Goal: Task Accomplishment & Management: Use online tool/utility

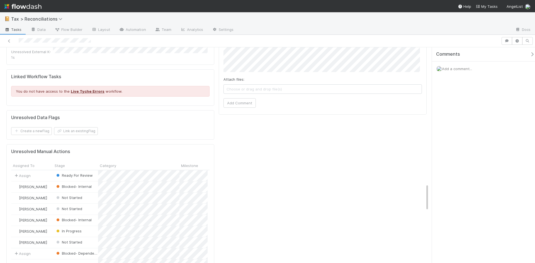
scroll to position [947, 0]
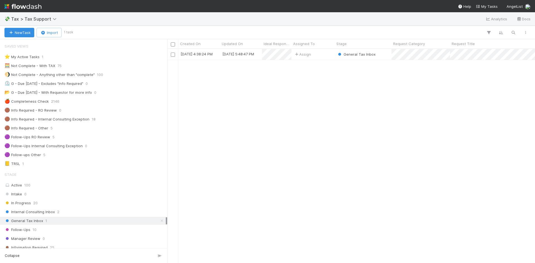
scroll to position [501, 0]
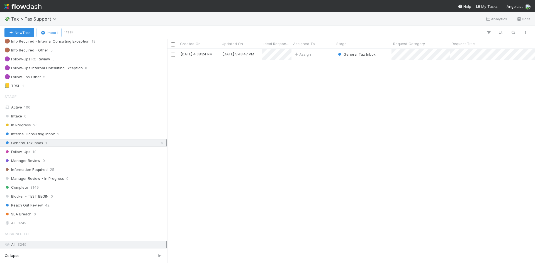
scroll to position [84, 0]
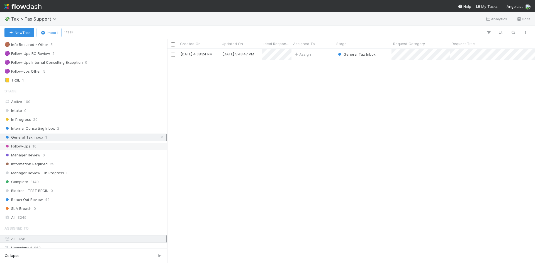
click at [30, 147] on span "Follow-Ups" at bounding box center [17, 146] width 26 height 7
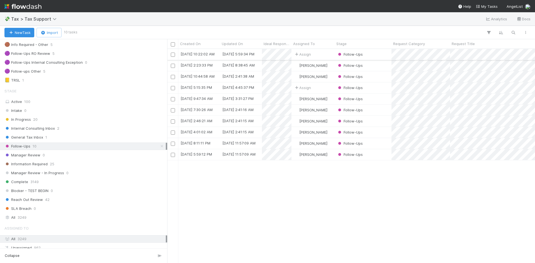
click at [329, 55] on div "Assign" at bounding box center [312, 54] width 43 height 11
click at [39, 139] on span "General Tax Inbox" at bounding box center [23, 137] width 39 height 7
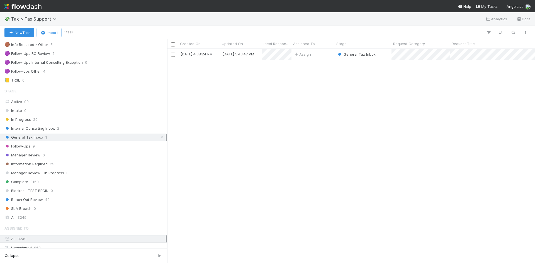
scroll to position [210, 363]
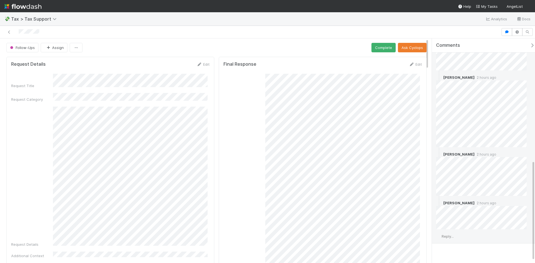
scroll to position [277, 0]
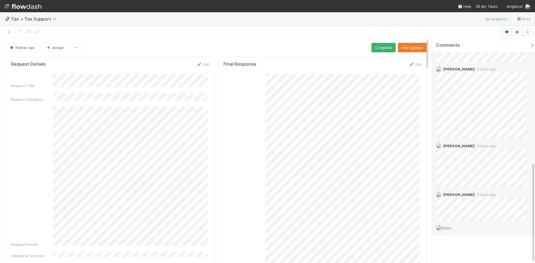
click at [481, 147] on span "2 hours ago" at bounding box center [485, 146] width 22 height 4
click at [477, 194] on span "2 hours ago" at bounding box center [485, 195] width 22 height 4
click at [481, 145] on span "2 hours ago" at bounding box center [485, 146] width 22 height 4
click at [481, 193] on span "2 hours ago" at bounding box center [485, 195] width 22 height 4
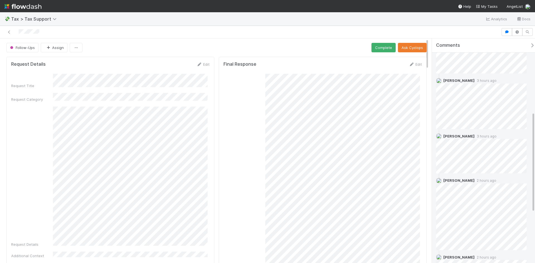
scroll to position [138, 0]
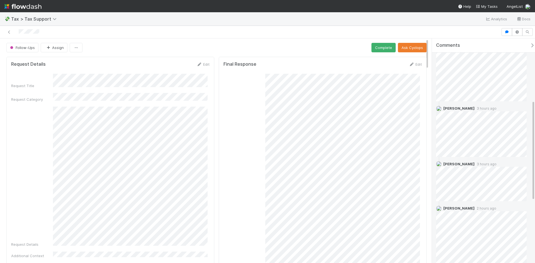
click at [478, 208] on span "2 hours ago" at bounding box center [485, 208] width 22 height 4
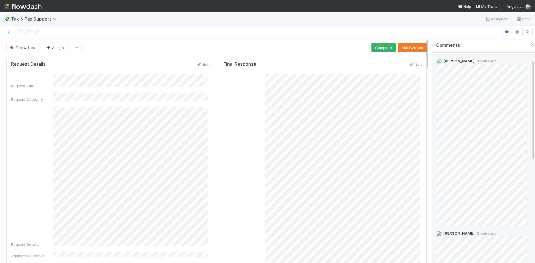
scroll to position [0, 0]
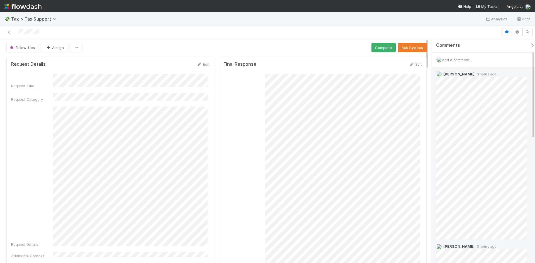
click at [474, 73] on span "3 hours ago" at bounding box center [485, 74] width 22 height 4
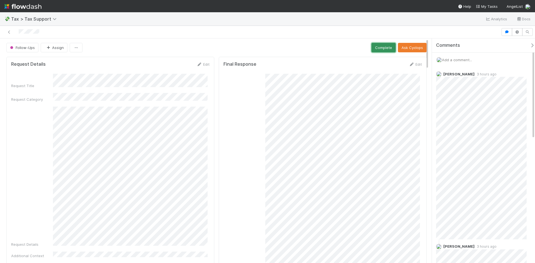
click at [377, 47] on button "Complete" at bounding box center [383, 47] width 24 height 9
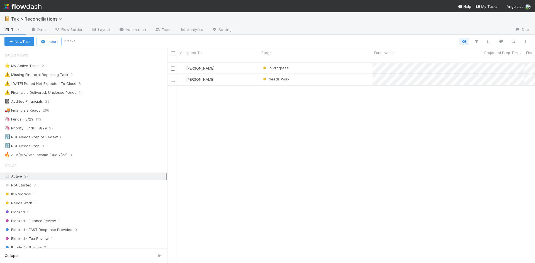
scroll to position [201, 363]
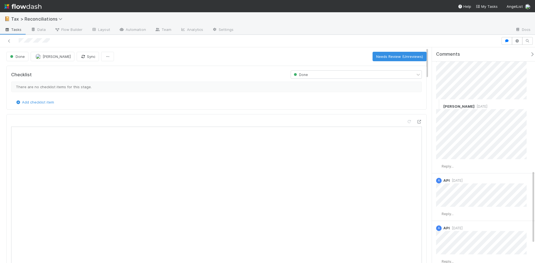
scroll to position [421, 0]
